Goal: Information Seeking & Learning: Learn about a topic

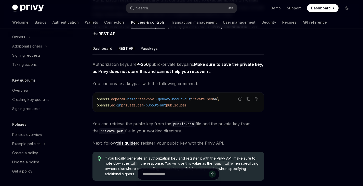
scroll to position [84, 0]
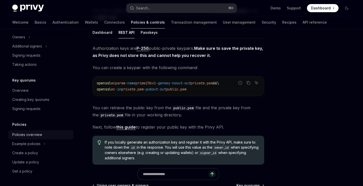
click at [43, 135] on div "Policies overview" at bounding box center [41, 135] width 58 height 6
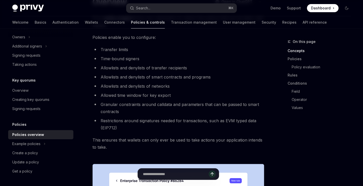
scroll to position [48, 0]
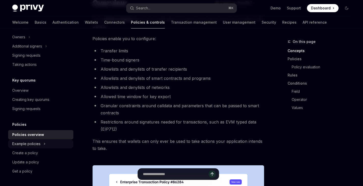
click at [53, 140] on button "Example policies" at bounding box center [40, 144] width 65 height 9
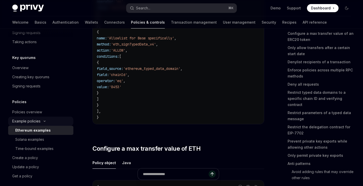
scroll to position [221, 0]
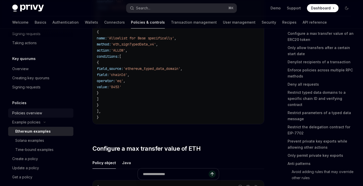
click at [53, 113] on div "Policies overview" at bounding box center [41, 113] width 58 height 6
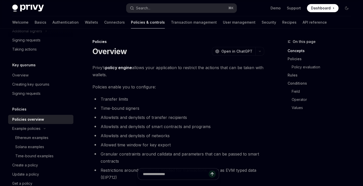
scroll to position [213, 0]
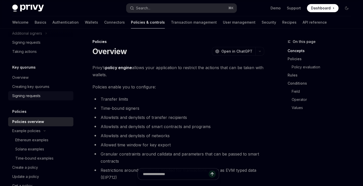
click at [51, 96] on div "Signing requests" at bounding box center [41, 96] width 58 height 6
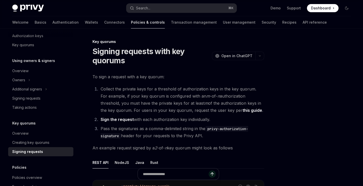
scroll to position [154, 0]
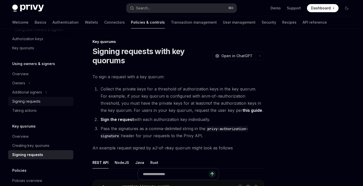
click at [47, 101] on div "Signing requests" at bounding box center [41, 102] width 58 height 6
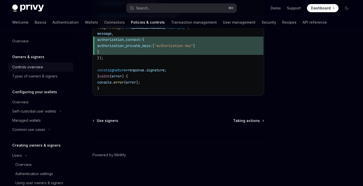
click at [52, 66] on div "Controls overview" at bounding box center [41, 67] width 58 height 6
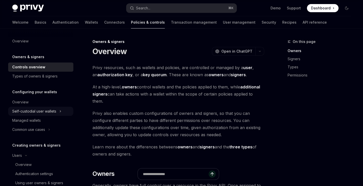
click at [57, 112] on button "Self-custodial user wallets" at bounding box center [40, 111] width 65 height 9
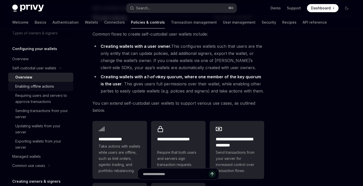
scroll to position [47, 0]
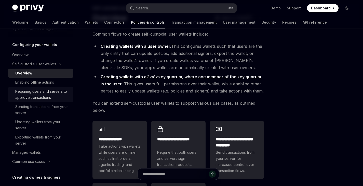
click at [52, 98] on div "Requiring users and servers to approve transactions" at bounding box center [42, 95] width 55 height 12
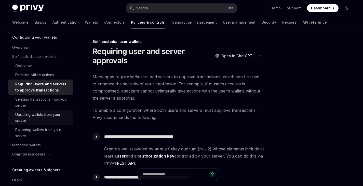
scroll to position [70, 0]
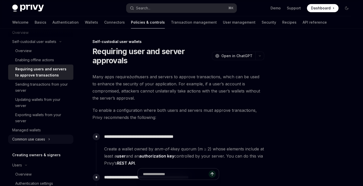
click at [49, 139] on icon "Toggle Common use cases section" at bounding box center [49, 140] width 2 height 6
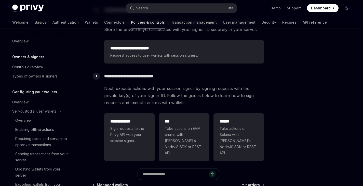
click at [131, 24] on link "Policies & controls" at bounding box center [148, 22] width 34 height 12
type textarea "*"
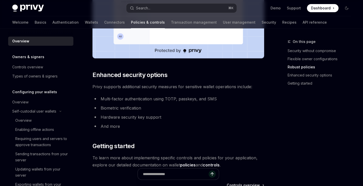
scroll to position [405, 0]
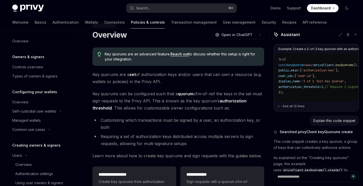
scroll to position [250, 0]
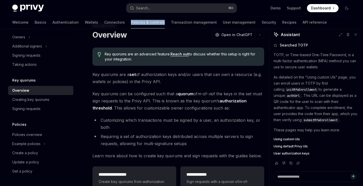
drag, startPoint x: 138, startPoint y: 21, endPoint x: 104, endPoint y: 20, distance: 33.9
click at [104, 20] on div "Welcome Basics Authentication Wallets Connectors Policies & controls Transactio…" at bounding box center [169, 22] width 315 height 12
copy link "Policies & controls"
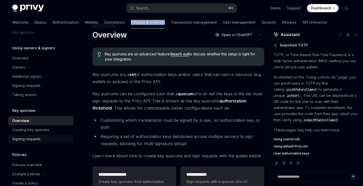
scroll to position [153, 0]
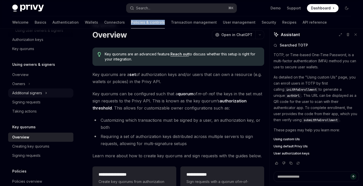
click at [52, 95] on button "Additional signers" at bounding box center [40, 93] width 65 height 9
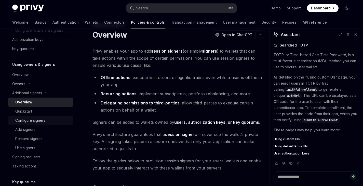
click at [45, 119] on div "Configure signers" at bounding box center [30, 121] width 30 height 6
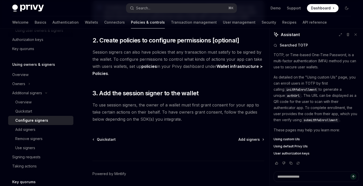
scroll to position [185, 0]
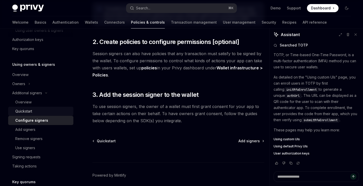
click at [46, 107] on link "Quickstart" at bounding box center [40, 111] width 65 height 9
type textarea "*"
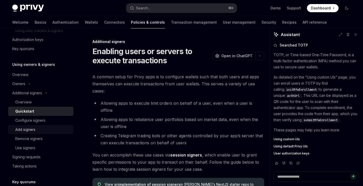
click at [43, 131] on div "Add signers" at bounding box center [42, 130] width 55 height 6
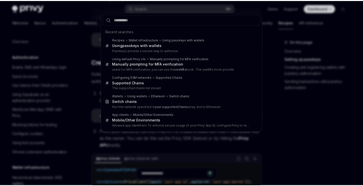
scroll to position [129, 0]
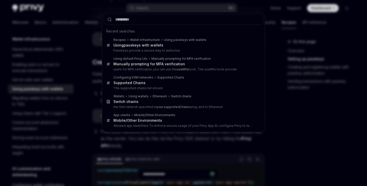
click at [79, 46] on div "Recent searches Recipes Wallet infrastructure Using passkeys with wallets Using…" at bounding box center [183, 93] width 367 height 186
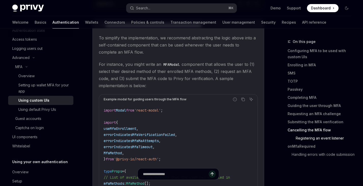
scroll to position [1706, 0]
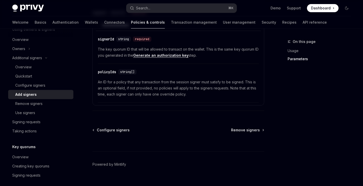
scroll to position [179, 0]
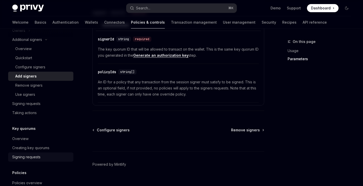
click at [46, 157] on div "Signing requests" at bounding box center [41, 157] width 58 height 6
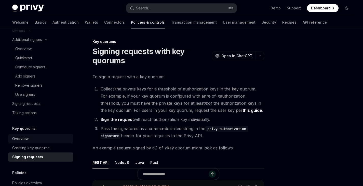
click at [49, 141] on div "Overview" at bounding box center [41, 139] width 58 height 6
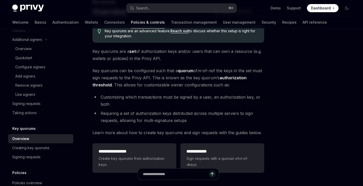
scroll to position [52, 0]
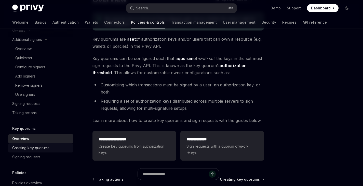
click at [32, 152] on link "Creating key quorums" at bounding box center [40, 148] width 65 height 9
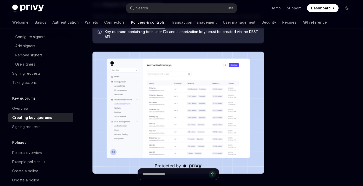
scroll to position [221, 0]
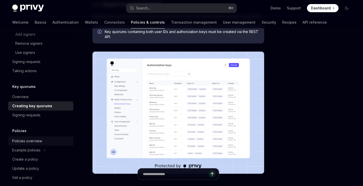
click at [32, 141] on div "Policies overview" at bounding box center [27, 141] width 30 height 6
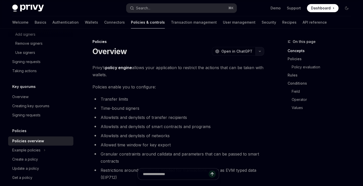
click at [261, 51] on icon "button" at bounding box center [260, 51] width 6 height 2
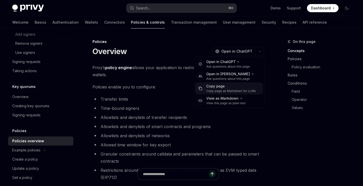
click at [212, 90] on div "Copy page as Markdown for LLMs" at bounding box center [231, 91] width 50 height 4
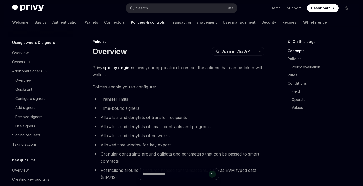
scroll to position [147, 0]
click at [37, 80] on div "Overview" at bounding box center [42, 81] width 55 height 6
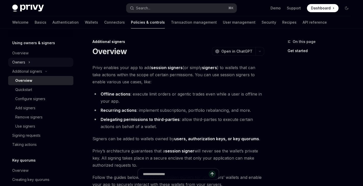
click at [39, 63] on button "Owners" at bounding box center [40, 62] width 65 height 9
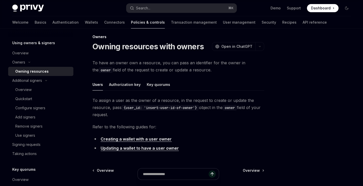
scroll to position [5, 0]
click at [131, 84] on div "Authorization key" at bounding box center [125, 84] width 32 height 12
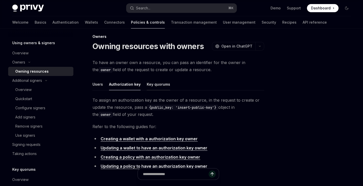
click at [159, 88] on div "Key quorums" at bounding box center [158, 84] width 23 height 12
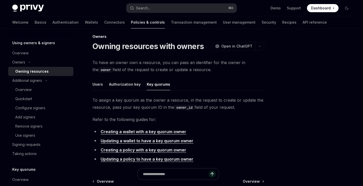
scroll to position [20, 0]
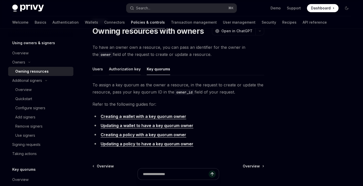
click at [127, 71] on div "Authorization key" at bounding box center [125, 69] width 32 height 12
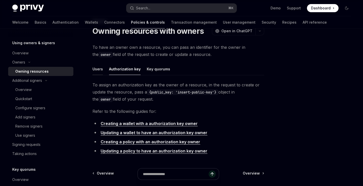
click at [102, 69] on div "Users" at bounding box center [97, 69] width 10 height 12
type textarea "*"
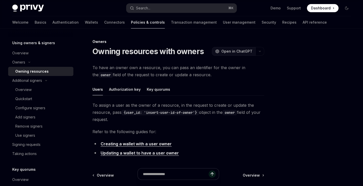
click at [242, 53] on span "Open in ChatGPT" at bounding box center [236, 51] width 31 height 5
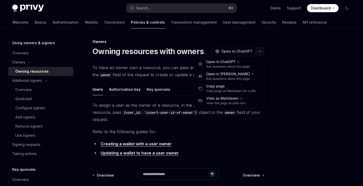
click at [262, 51] on icon "button" at bounding box center [260, 51] width 6 height 2
click at [233, 89] on div "Copy page as Markdown for LLMs" at bounding box center [231, 91] width 50 height 4
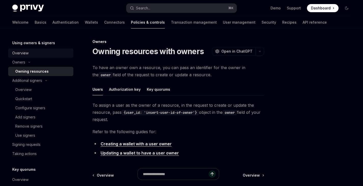
click at [35, 52] on div "Overview" at bounding box center [41, 53] width 58 height 6
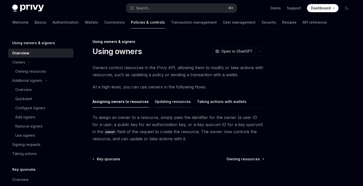
click at [182, 102] on div "Updating resources" at bounding box center [173, 102] width 36 height 12
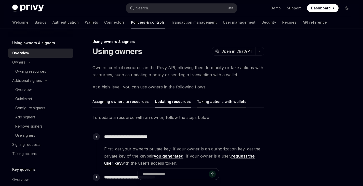
click at [206, 103] on div "Taking actions with wallets" at bounding box center [221, 102] width 49 height 12
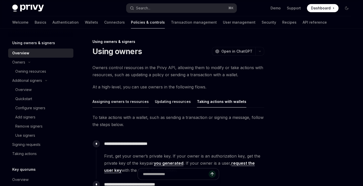
click at [136, 104] on div "Assigning owners to resources" at bounding box center [120, 102] width 56 height 12
type textarea "*"
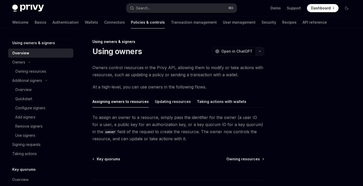
click at [263, 53] on button "button" at bounding box center [260, 51] width 9 height 9
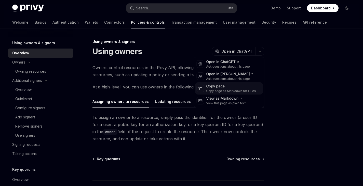
click at [235, 86] on div "Copy page" at bounding box center [231, 86] width 50 height 5
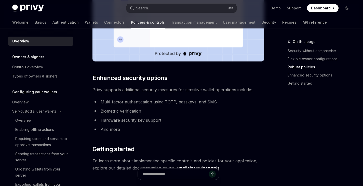
scroll to position [1, 0]
click at [39, 78] on div "Types of owners & signers" at bounding box center [34, 76] width 45 height 6
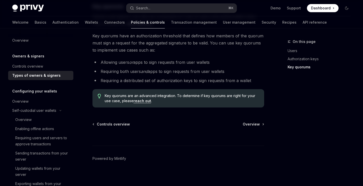
scroll to position [256, 0]
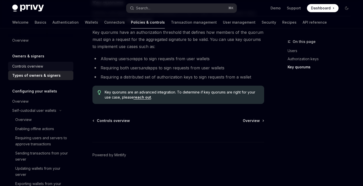
click at [50, 68] on div "Controls overview" at bounding box center [41, 66] width 58 height 6
type textarea "*"
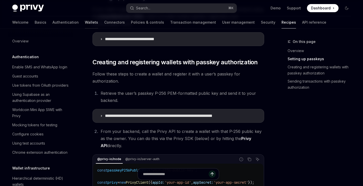
scroll to position [129, 0]
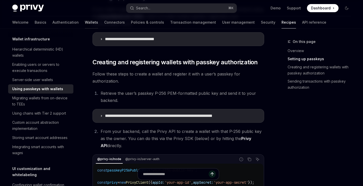
click at [85, 22] on link "Wallets" at bounding box center [91, 22] width 13 height 12
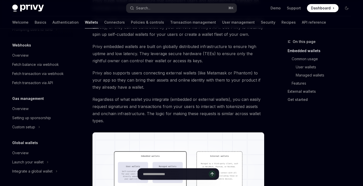
scroll to position [136, 0]
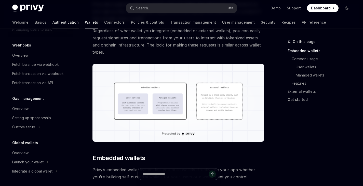
click at [52, 20] on link "Authentication" at bounding box center [65, 22] width 26 height 12
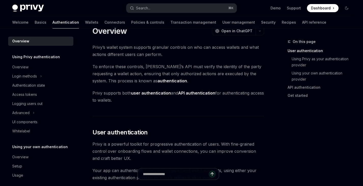
scroll to position [11, 0]
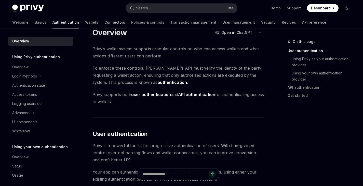
click at [104, 26] on link "Connectors" at bounding box center [114, 22] width 21 height 12
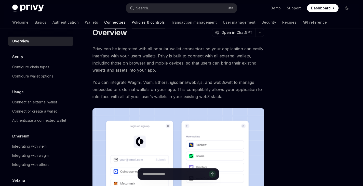
click at [132, 26] on link "Policies & controls" at bounding box center [148, 22] width 33 height 12
type textarea "*"
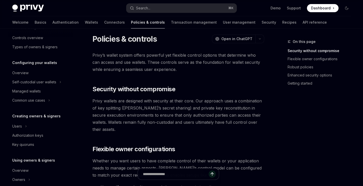
scroll to position [31, 0]
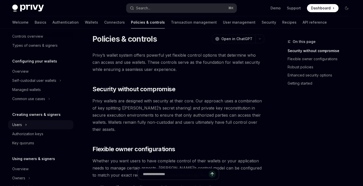
click at [32, 123] on button "Users" at bounding box center [40, 124] width 65 height 9
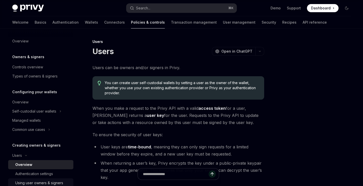
scroll to position [27, 0]
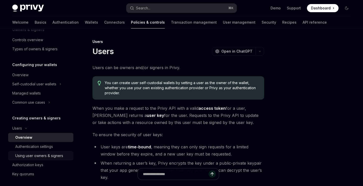
click at [49, 157] on div "Using user owners & signers" at bounding box center [39, 156] width 48 height 6
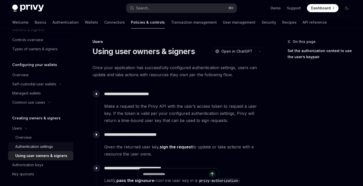
click at [47, 146] on div "Authentication settings" at bounding box center [34, 147] width 38 height 6
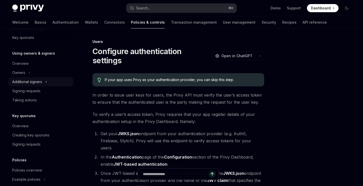
scroll to position [166, 0]
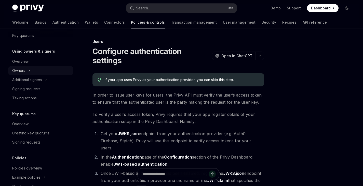
click at [39, 69] on button "Owners" at bounding box center [40, 70] width 65 height 9
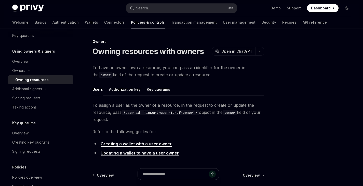
click at [42, 81] on div "Owning resources" at bounding box center [31, 80] width 33 height 6
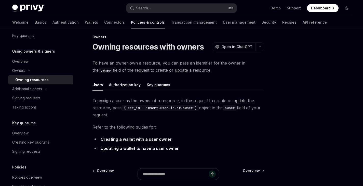
scroll to position [8, 0]
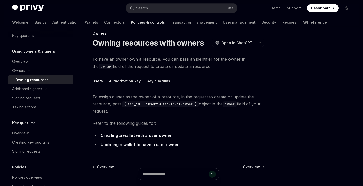
click at [129, 82] on div "Authorization key" at bounding box center [125, 81] width 32 height 12
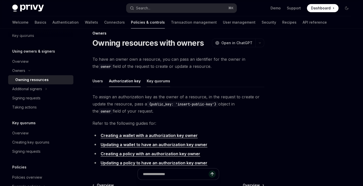
click at [151, 82] on div "Key quorums" at bounding box center [158, 81] width 23 height 12
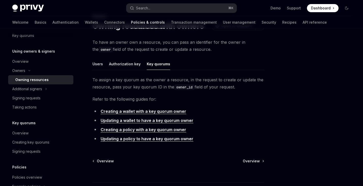
scroll to position [28, 0]
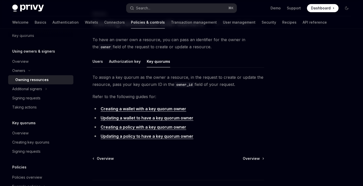
click at [151, 112] on li "Creating a wallet with a key quorum owner" at bounding box center [178, 108] width 172 height 7
click at [150, 107] on link "Creating a wallet with a key quorum owner" at bounding box center [144, 108] width 86 height 5
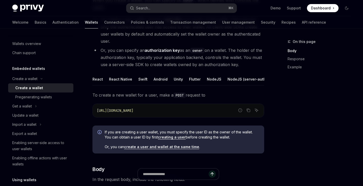
scroll to position [0, 6]
click at [201, 74] on div "NodeJS" at bounding box center [208, 79] width 15 height 12
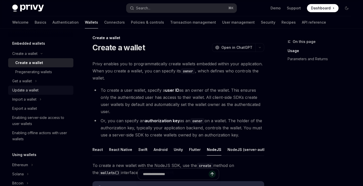
scroll to position [28, 0]
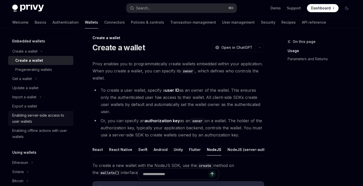
click at [37, 117] on div "Enabling server-side access to user wallets" at bounding box center [41, 119] width 58 height 12
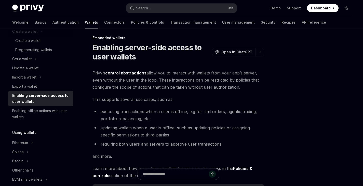
scroll to position [51, 0]
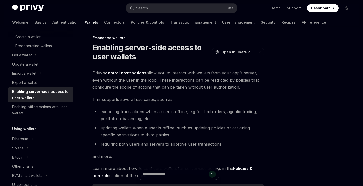
click at [38, 99] on div "Enabling server-side access to user wallets" at bounding box center [41, 95] width 58 height 12
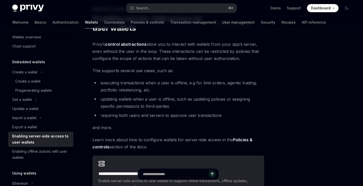
scroll to position [0, 0]
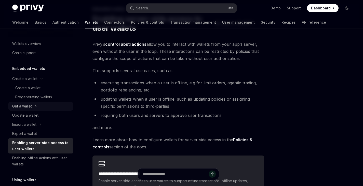
click at [36, 107] on icon "Toggle Get a wallet section" at bounding box center [36, 106] width 2 height 6
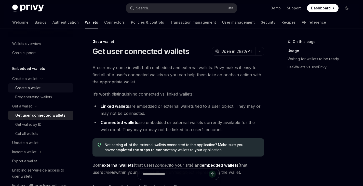
click at [33, 91] on link "Create a wallet" at bounding box center [40, 88] width 65 height 9
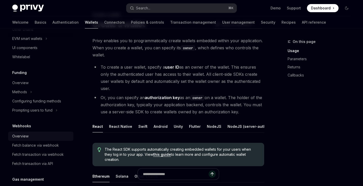
scroll to position [216, 0]
click at [56, 90] on button "Methods" at bounding box center [40, 92] width 65 height 9
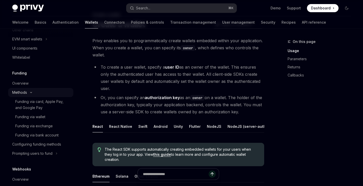
type textarea "*"
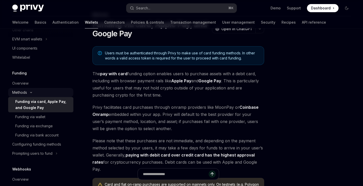
click at [53, 91] on button "Methods" at bounding box center [40, 92] width 65 height 9
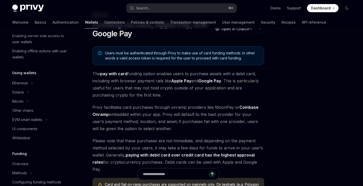
scroll to position [132, 0]
